Goal: Find specific page/section: Find specific page/section

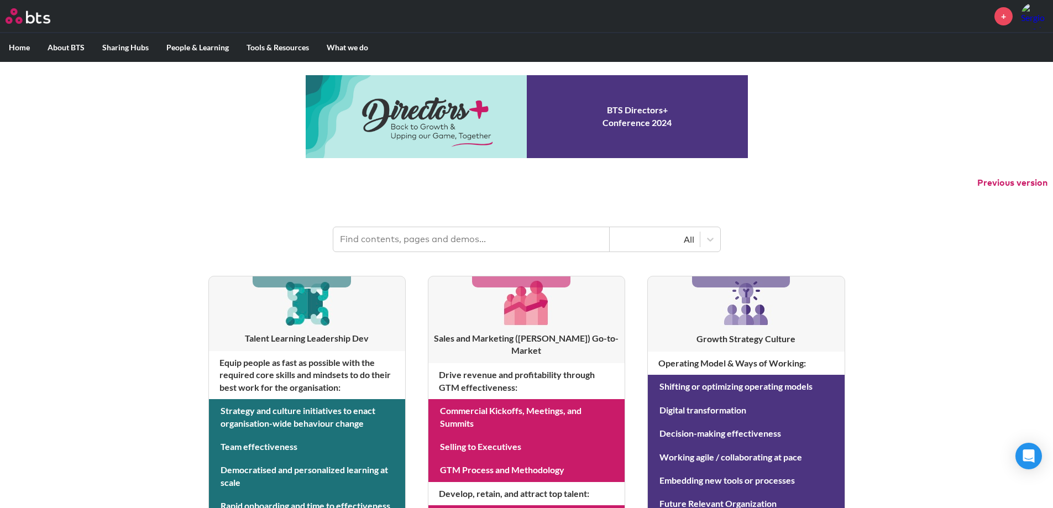
click at [480, 76] on link "MOW Sharing Hub" at bounding box center [482, 76] width 87 height 29
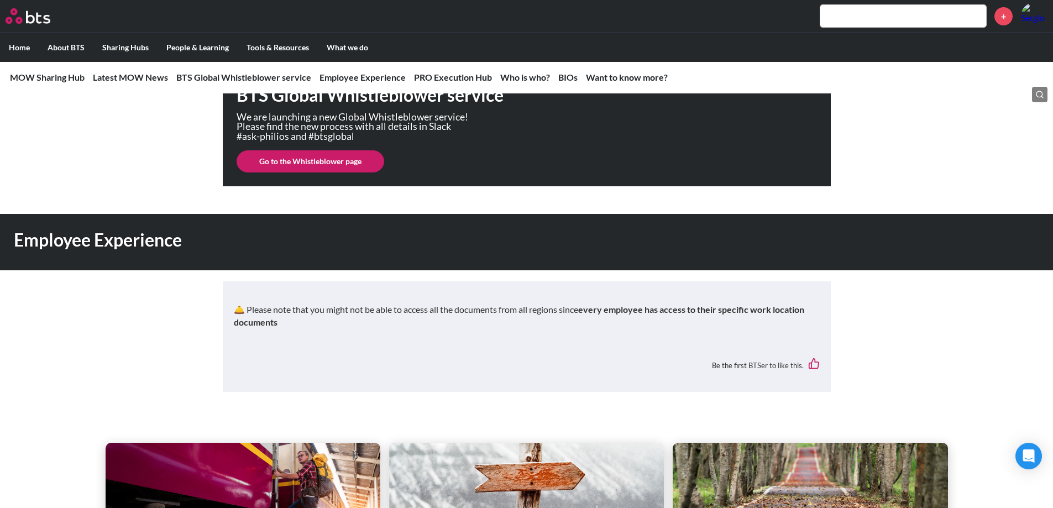
scroll to position [1369, 0]
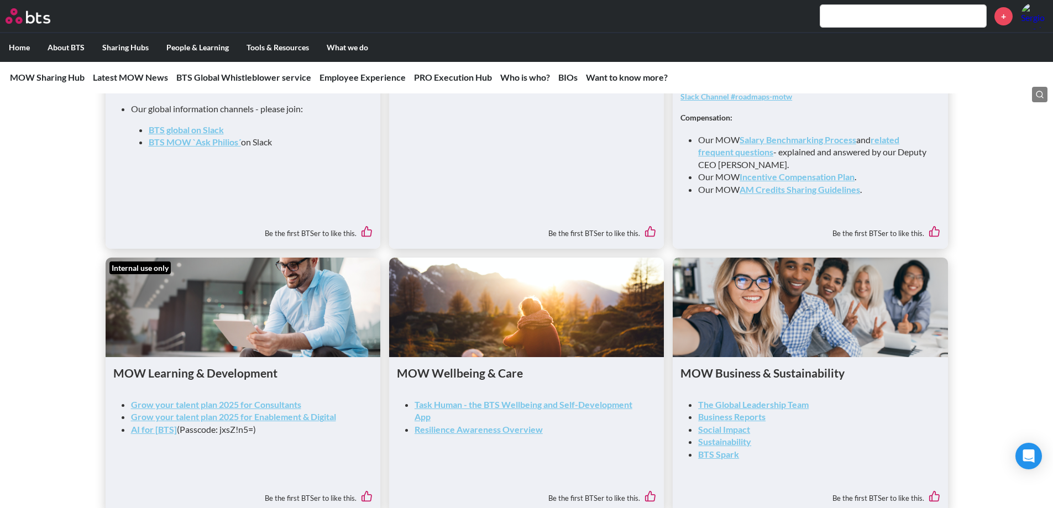
click at [829, 182] on link "Incentive Compensation Plan" at bounding box center [797, 176] width 115 height 11
